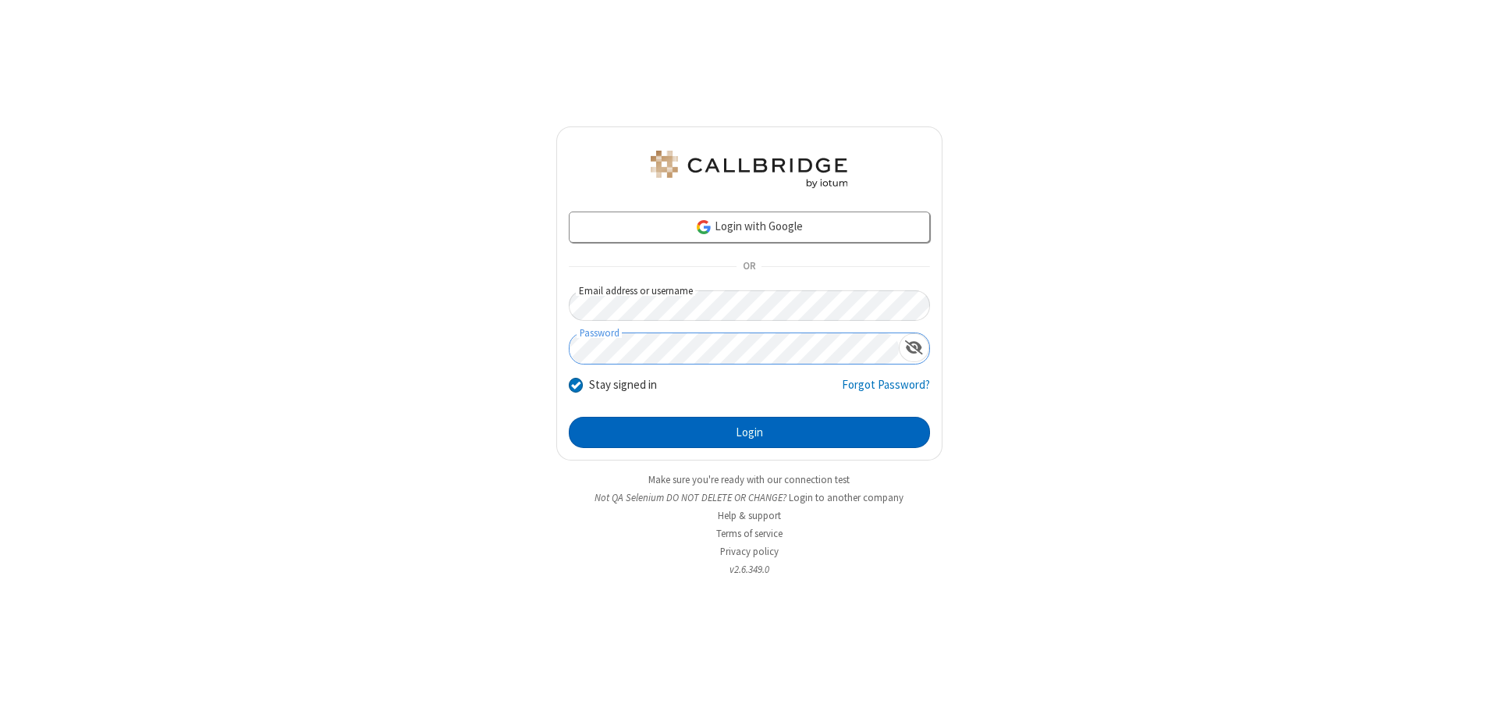
click at [749, 432] on button "Login" at bounding box center [749, 432] width 361 height 31
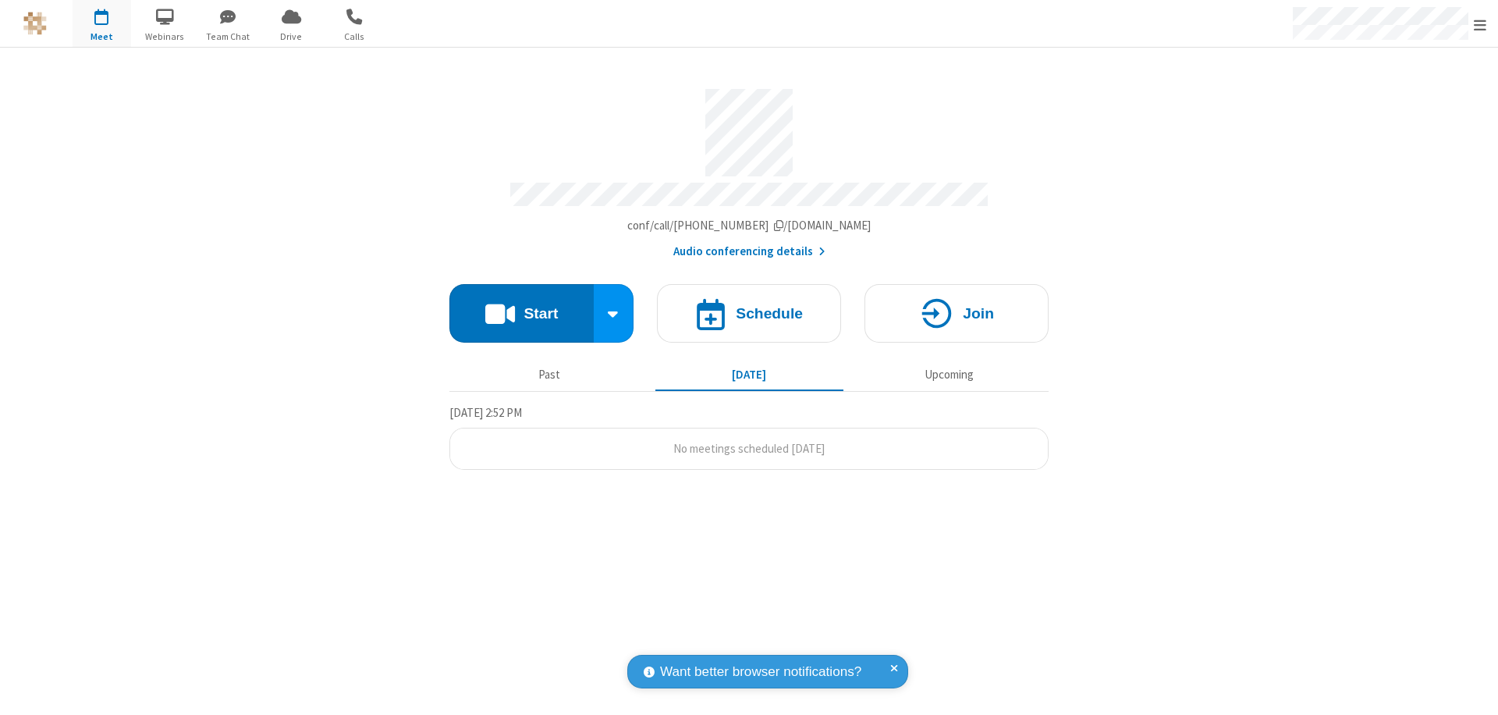
click at [521, 306] on button "Start" at bounding box center [522, 313] width 144 height 59
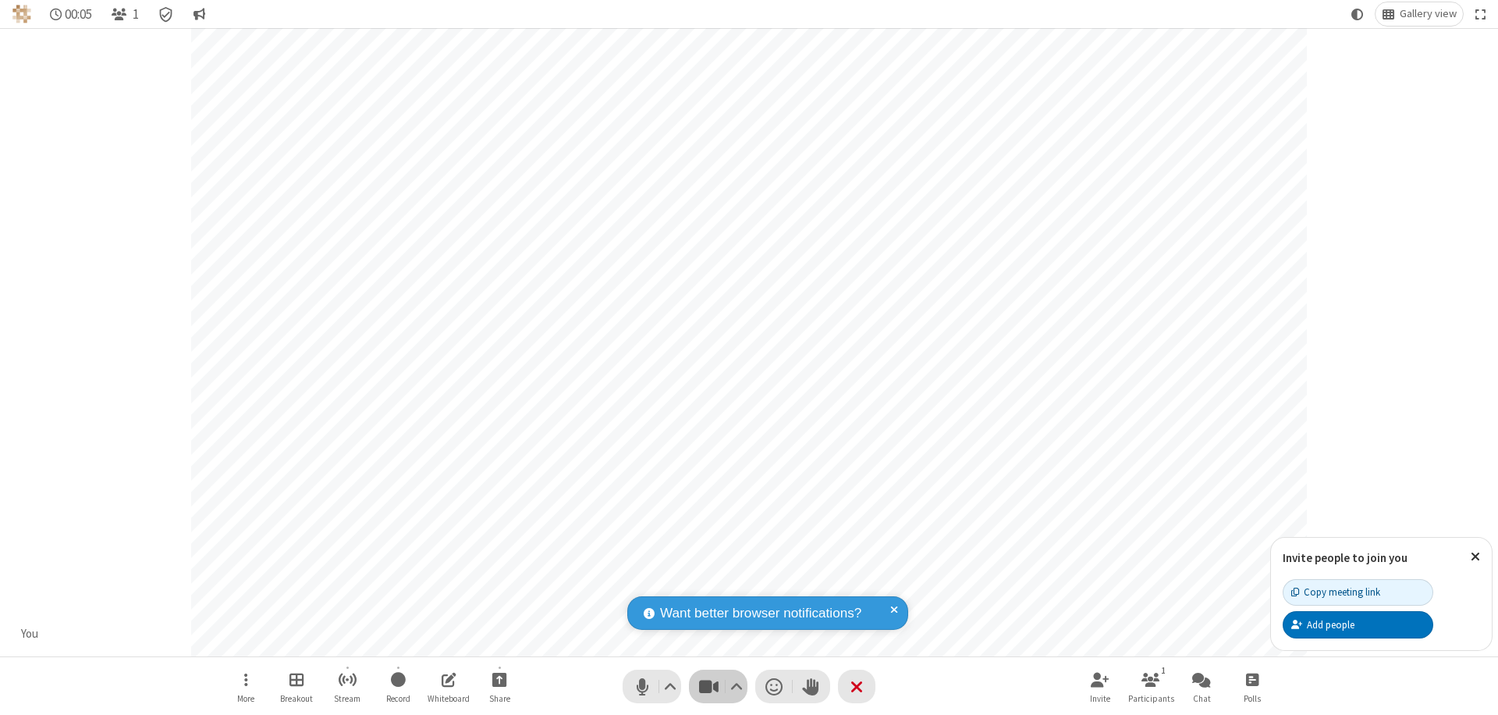
click at [709, 686] on span "Stop video (⌘+Shift+V)" at bounding box center [708, 686] width 23 height 23
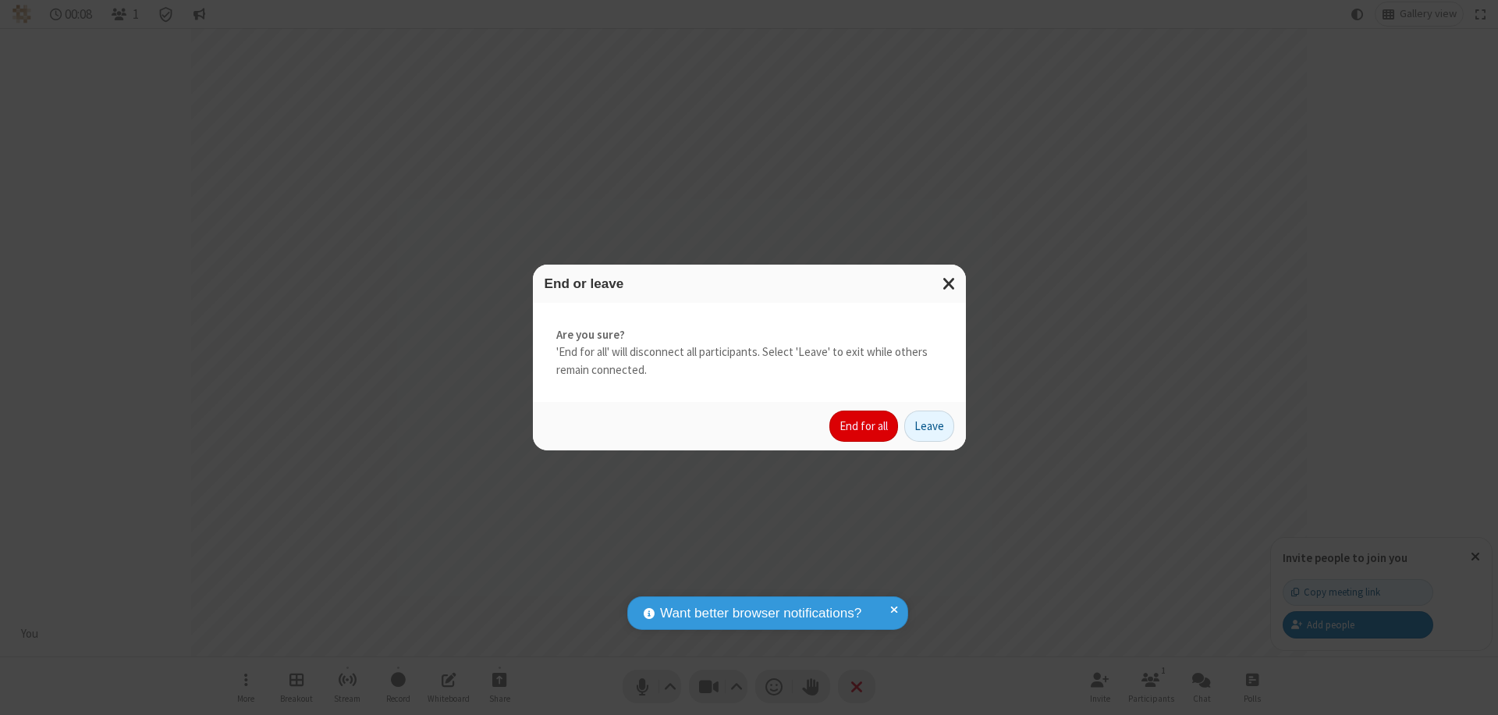
click at [865, 426] on button "End for all" at bounding box center [864, 426] width 69 height 31
